Goal: Find specific page/section: Find specific page/section

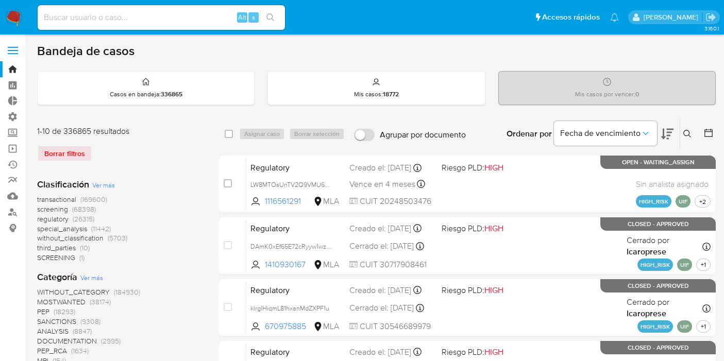
scroll to position [57, 0]
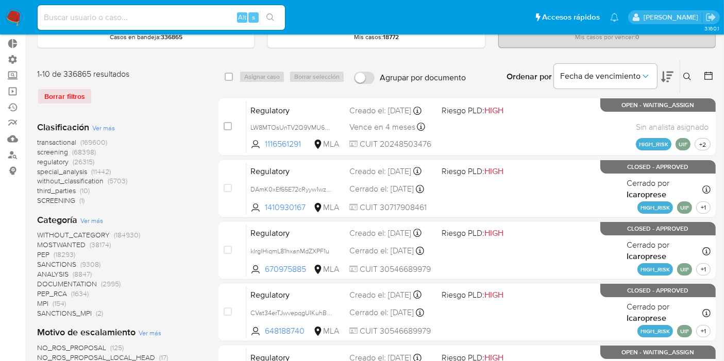
click at [44, 301] on span "MPI" at bounding box center [42, 303] width 11 height 10
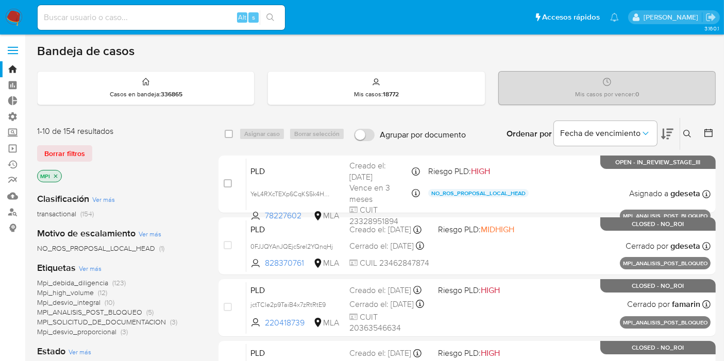
scroll to position [114, 0]
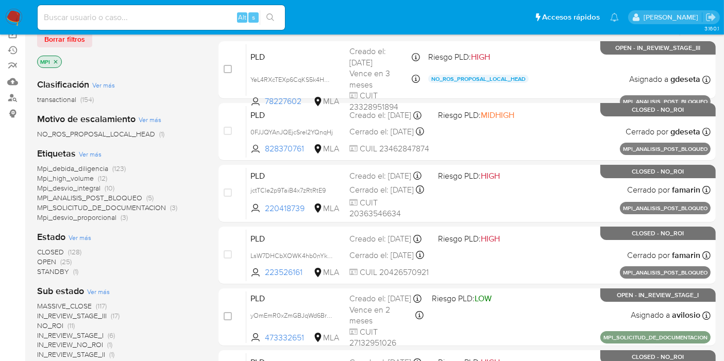
drag, startPoint x: 143, startPoint y: 219, endPoint x: 153, endPoint y: 173, distance: 47.4
click at [38, 168] on div "Mpi_debida_diligencia (123) Mpi_high_volume (12) Mpi_desvio_integral (10) MPI_A…" at bounding box center [119, 193] width 165 height 58
click at [171, 159] on div "Etiquetas Ver más Mpi_debida_diligencia (123) Mpi_high_volume (12) Mpi_desvio_i…" at bounding box center [119, 184] width 165 height 75
click at [156, 227] on div "Clasificación Ver más transactional (154) Motivo de escalamiento Ver más NO_ROS…" at bounding box center [119, 310] width 165 height 481
drag, startPoint x: 109, startPoint y: 214, endPoint x: 25, endPoint y: 186, distance: 88.8
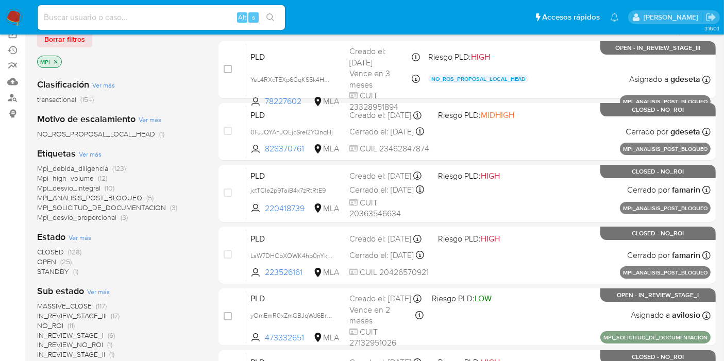
click at [25, 186] on section "Bandeja Tablero Tablero Externo Administración Reglas Roles Usuarios Equipos Co…" at bounding box center [362, 311] width 724 height 851
click at [192, 158] on div "Etiquetas Ver más Mpi_debida_diligencia (123) Mpi_high_volume (12) Mpi_desvio_i…" at bounding box center [119, 184] width 165 height 75
drag, startPoint x: 138, startPoint y: 219, endPoint x: 36, endPoint y: 170, distance: 113.1
click at [25, 167] on section "Bandeja Tablero Tablero Externo Administración Reglas Roles Usuarios Equipos Co…" at bounding box center [362, 311] width 724 height 851
click at [196, 275] on div "CLOSED (128) OPEN (25) STANDBY (1)" at bounding box center [119, 261] width 165 height 29
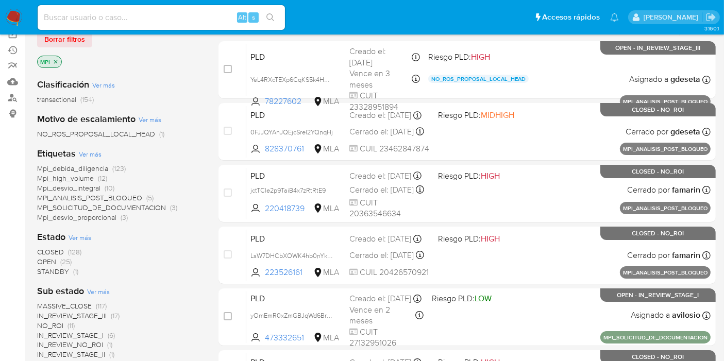
drag, startPoint x: 135, startPoint y: 222, endPoint x: 36, endPoint y: 169, distance: 111.8
click at [36, 169] on main "3.160.1" at bounding box center [362, 311] width 724 height 851
click at [57, 59] on icon "close-filter" at bounding box center [56, 62] width 6 height 6
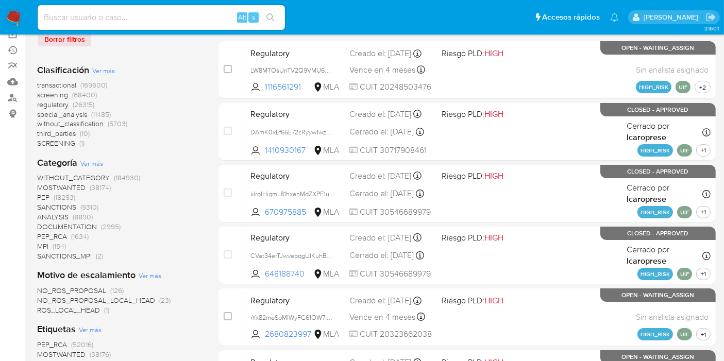
click at [64, 94] on span "screening" at bounding box center [52, 95] width 31 height 10
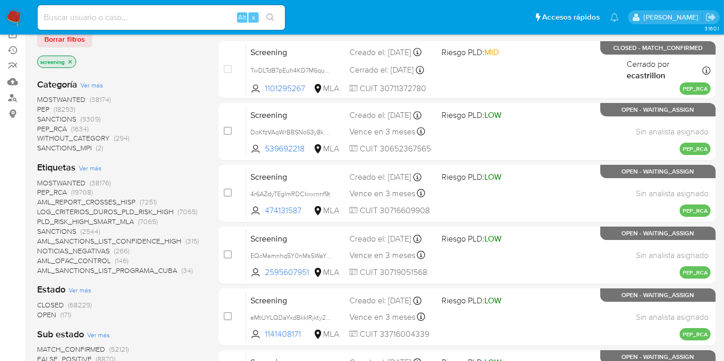
click at [62, 148] on span "SANCTIONS_MPI" at bounding box center [64, 148] width 55 height 10
